Goal: Task Accomplishment & Management: Manage account settings

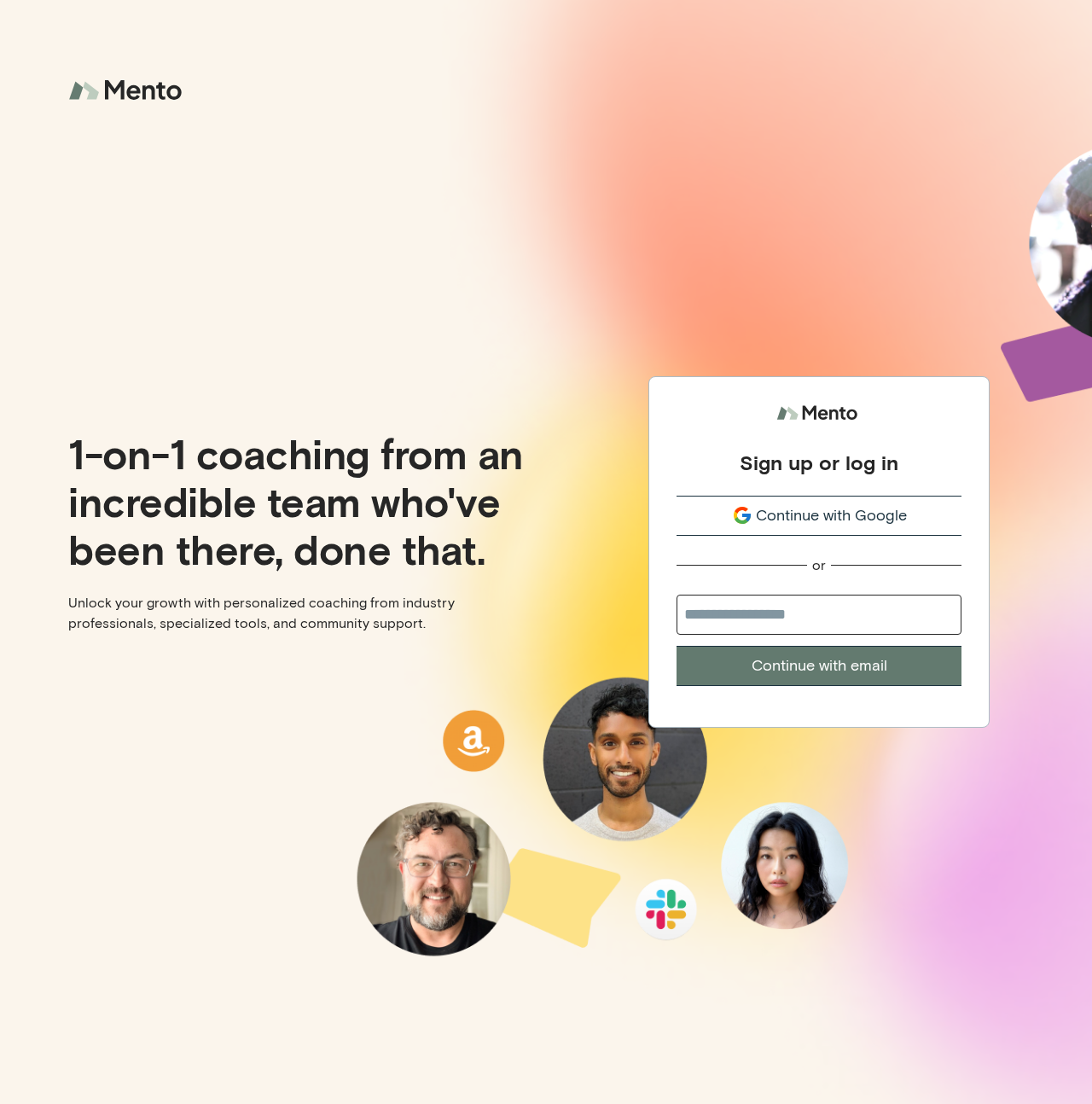
click at [810, 622] on input "email" at bounding box center [819, 614] width 285 height 40
type input "**********"
click at [814, 671] on button "Continue with email" at bounding box center [819, 665] width 285 height 40
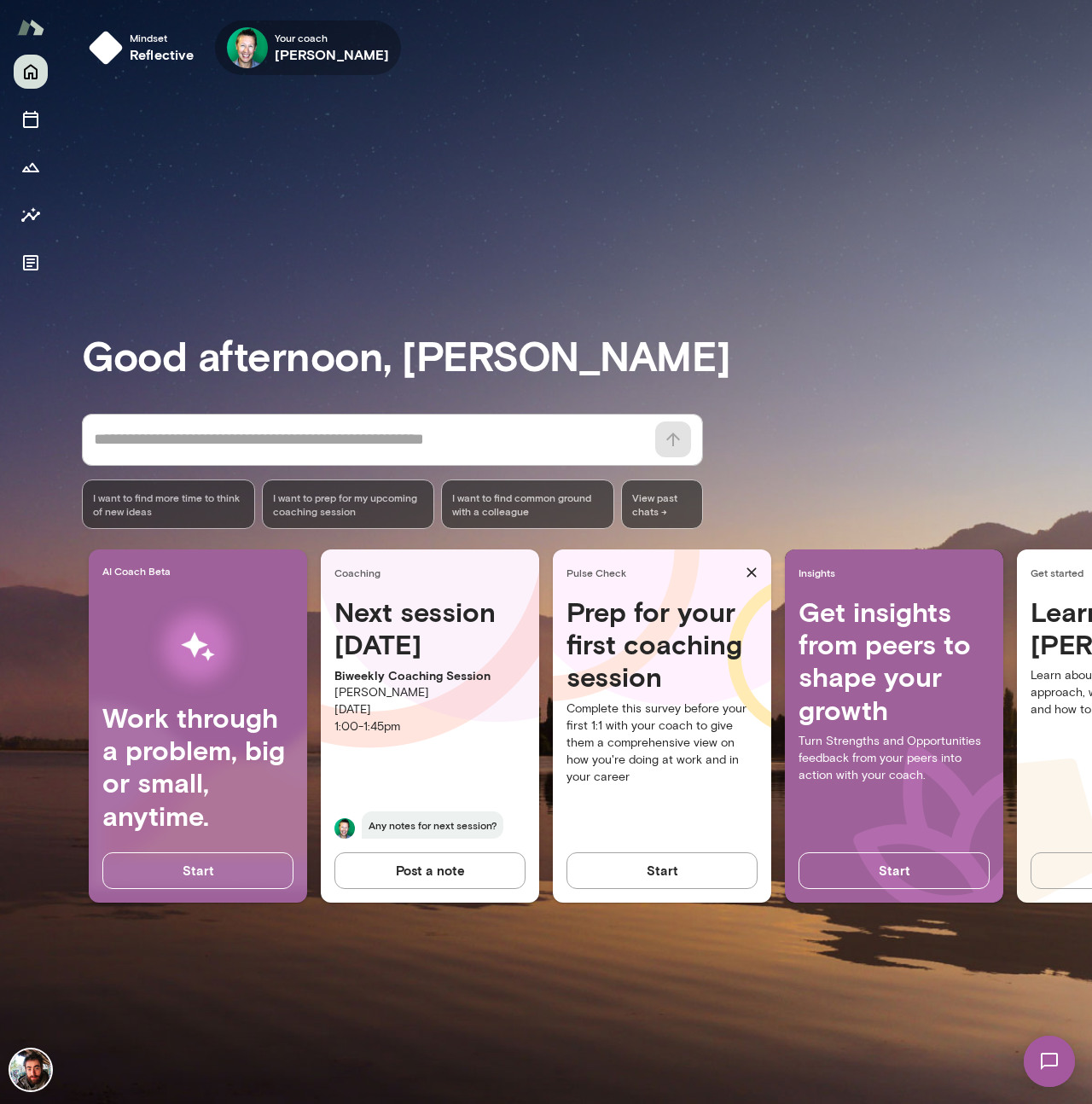
click at [297, 40] on span "Your coach" at bounding box center [332, 37] width 115 height 14
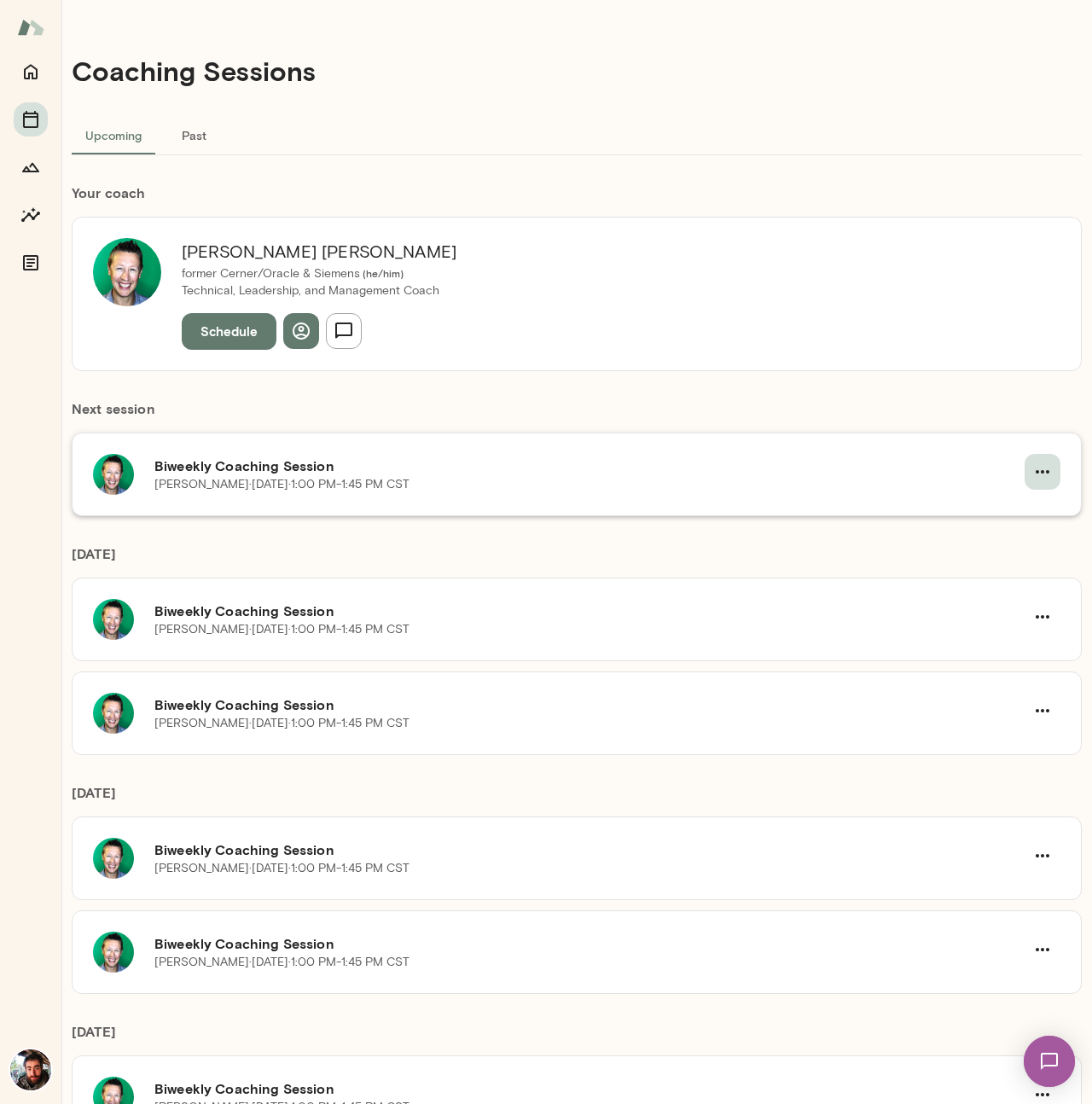
click at [1045, 474] on button "button" at bounding box center [1043, 472] width 35 height 35
click at [999, 516] on span "Reschedule" at bounding box center [1002, 512] width 73 height 21
